Goal: Information Seeking & Learning: Learn about a topic

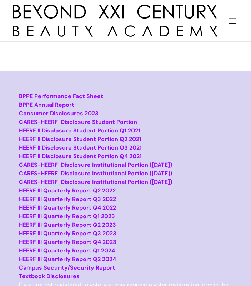
scroll to position [53, 0]
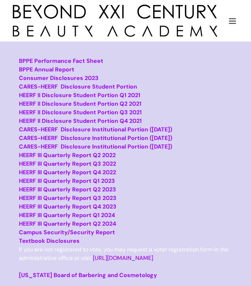
scroll to position [87, 0]
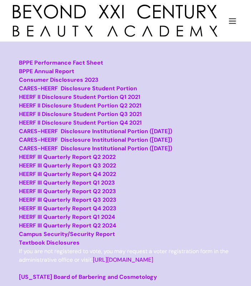
click at [80, 79] on strong "Consumer Disclosures 2023" at bounding box center [59, 79] width 80 height 7
click at [67, 23] on img "home" at bounding box center [115, 21] width 205 height 32
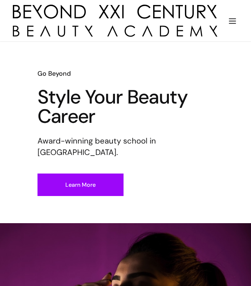
click at [230, 24] on img "menu" at bounding box center [232, 20] width 9 height 9
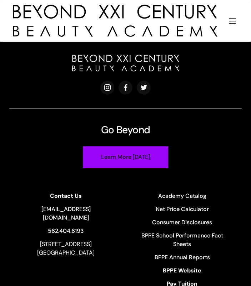
scroll to position [3171, 0]
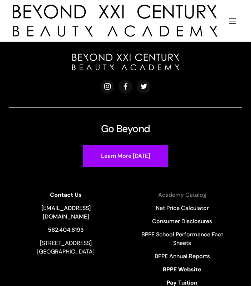
click at [190, 197] on link "Academy Catalog" at bounding box center [182, 195] width 100 height 9
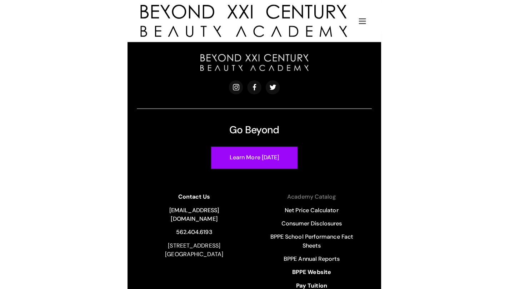
scroll to position [2593, 0]
